Goal: Information Seeking & Learning: Learn about a topic

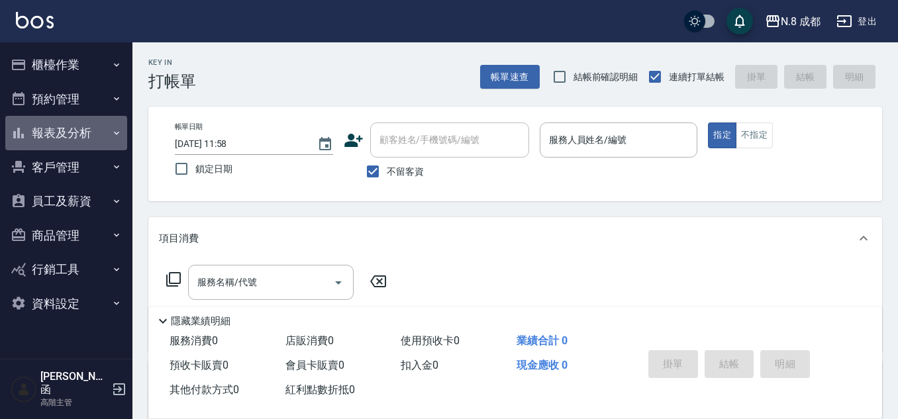
click at [105, 118] on button "報表及分析" at bounding box center [66, 133] width 122 height 34
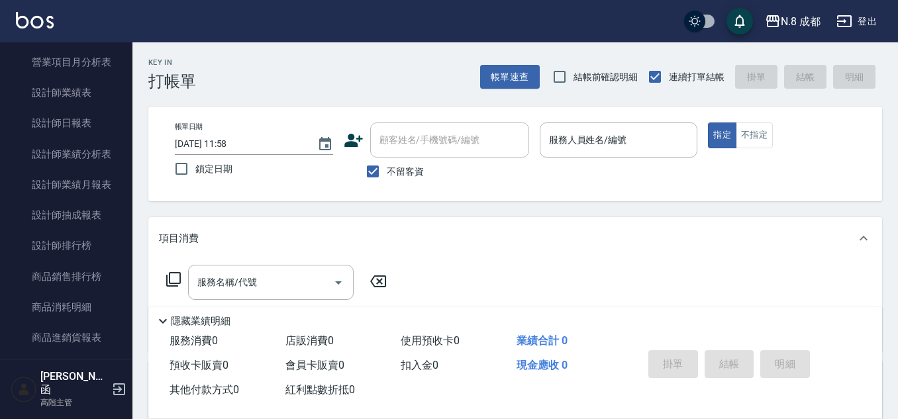
scroll to position [530, 0]
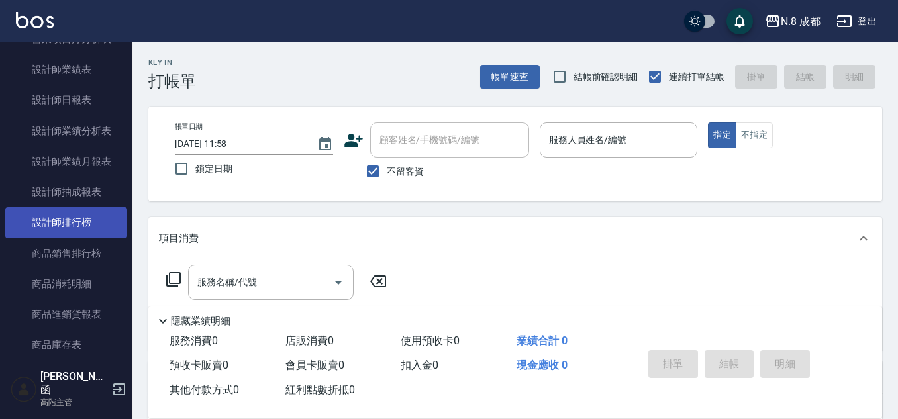
click at [85, 215] on link "設計師排行榜" at bounding box center [66, 222] width 122 height 30
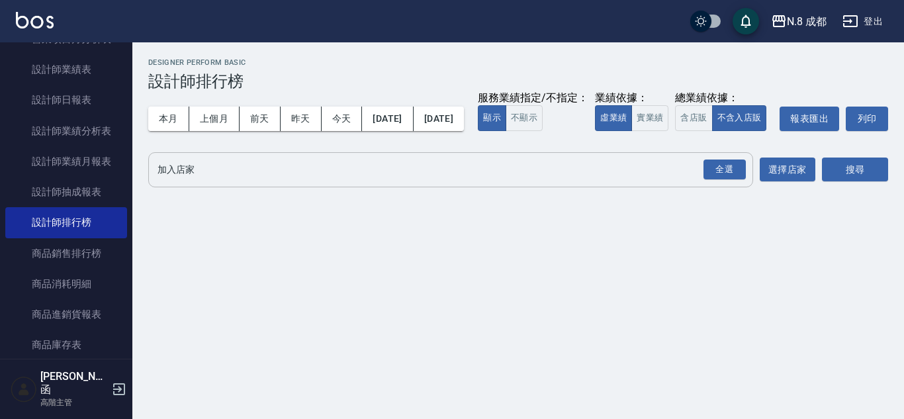
click at [214, 181] on input "加入店家" at bounding box center [440, 169] width 573 height 23
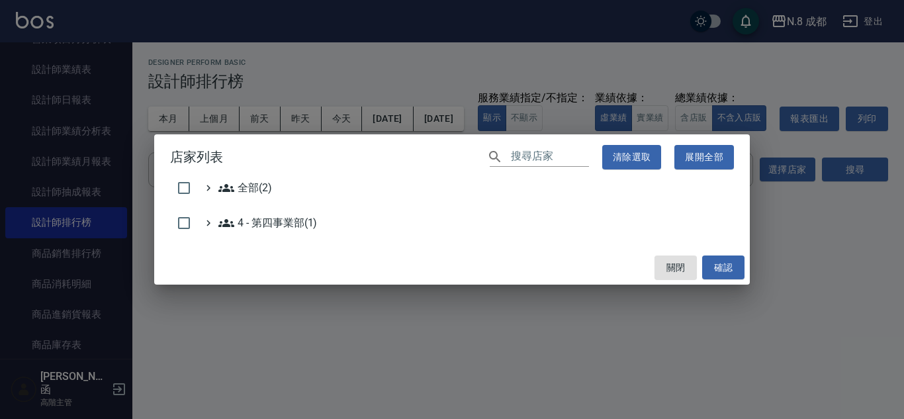
drag, startPoint x: 217, startPoint y: 189, endPoint x: 334, endPoint y: 183, distance: 116.7
click at [218, 189] on div "全部(2)" at bounding box center [244, 188] width 56 height 16
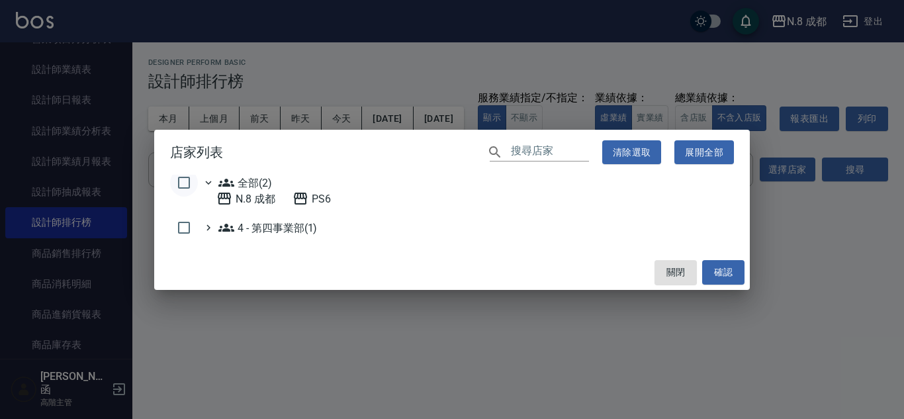
drag, startPoint x: 183, startPoint y: 178, endPoint x: 193, endPoint y: 176, distance: 9.5
click at [189, 177] on input "checkbox" at bounding box center [184, 183] width 28 height 28
checkbox input "true"
click at [684, 269] on button "確認" at bounding box center [723, 272] width 42 height 24
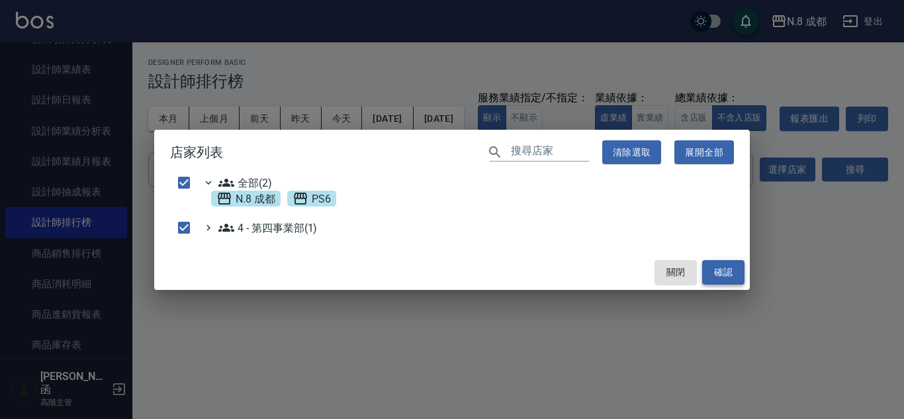
checkbox input "false"
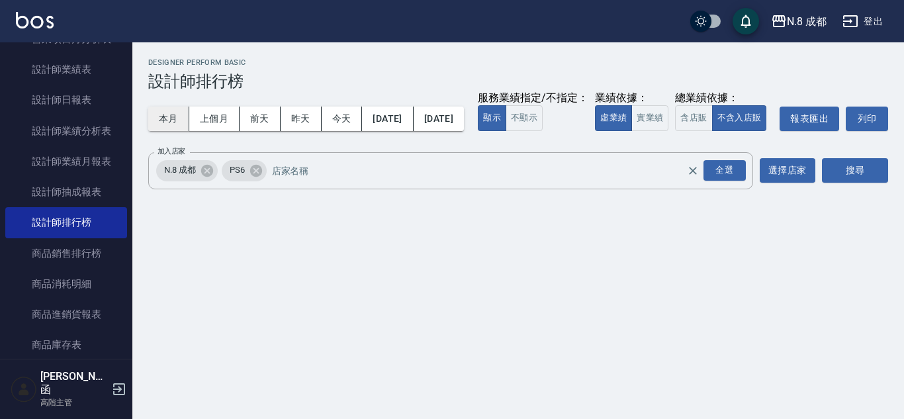
click at [170, 113] on button "本月" at bounding box center [168, 119] width 41 height 24
